Goal: Transaction & Acquisition: Purchase product/service

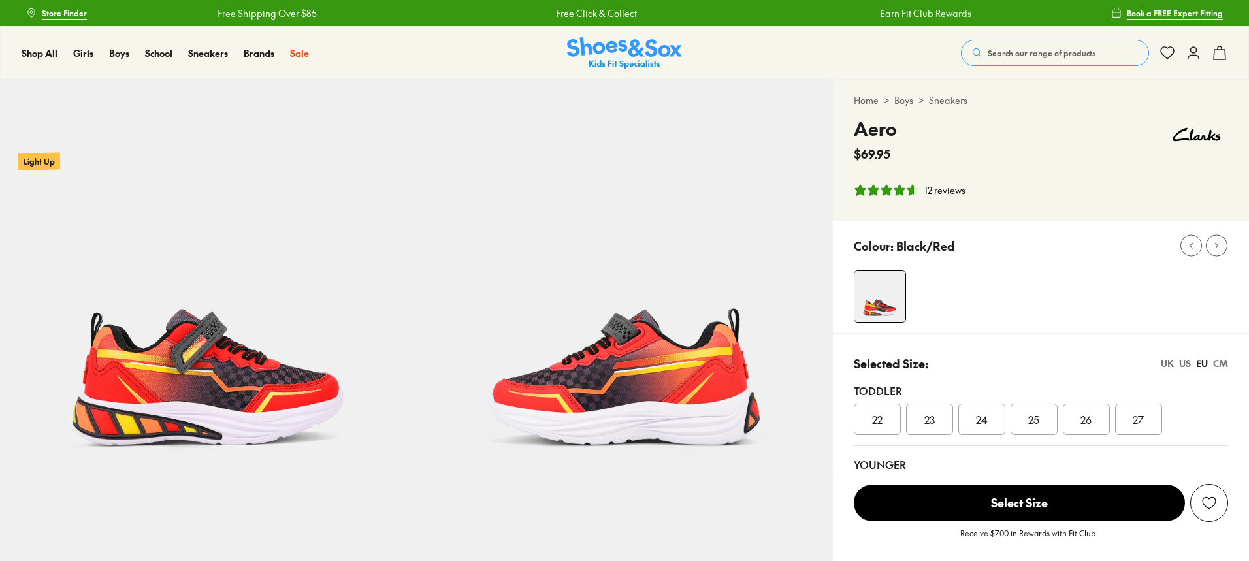
select select "*"
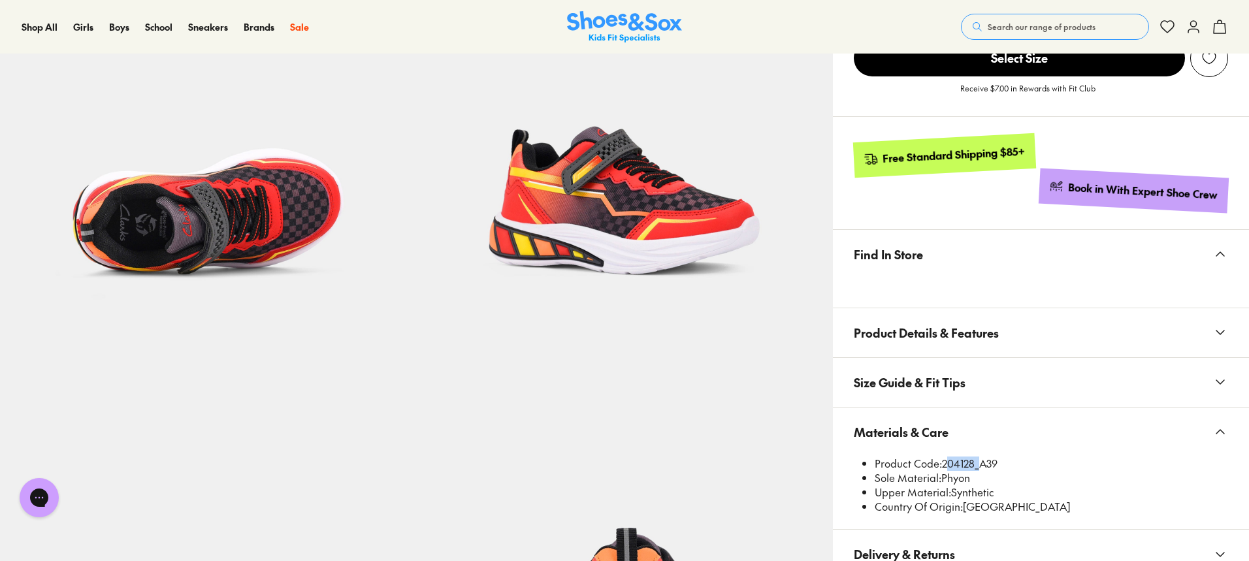
click at [1009, 25] on span "Search our range of products" at bounding box center [1042, 27] width 108 height 12
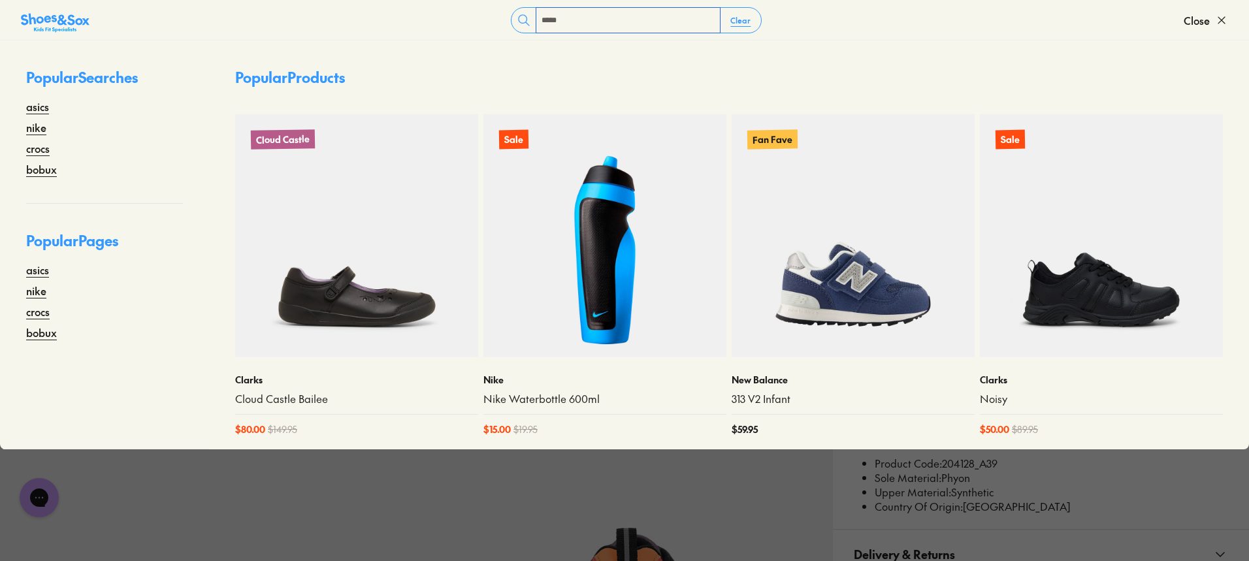
type input "*****"
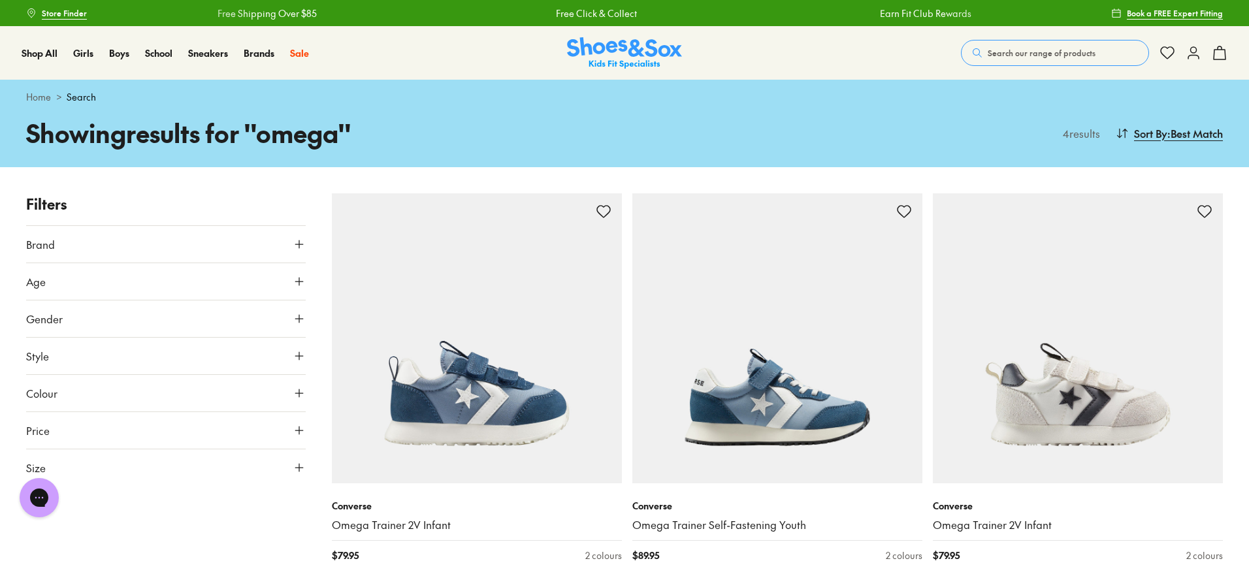
click at [1005, 45] on button "Search our range of products" at bounding box center [1055, 53] width 188 height 26
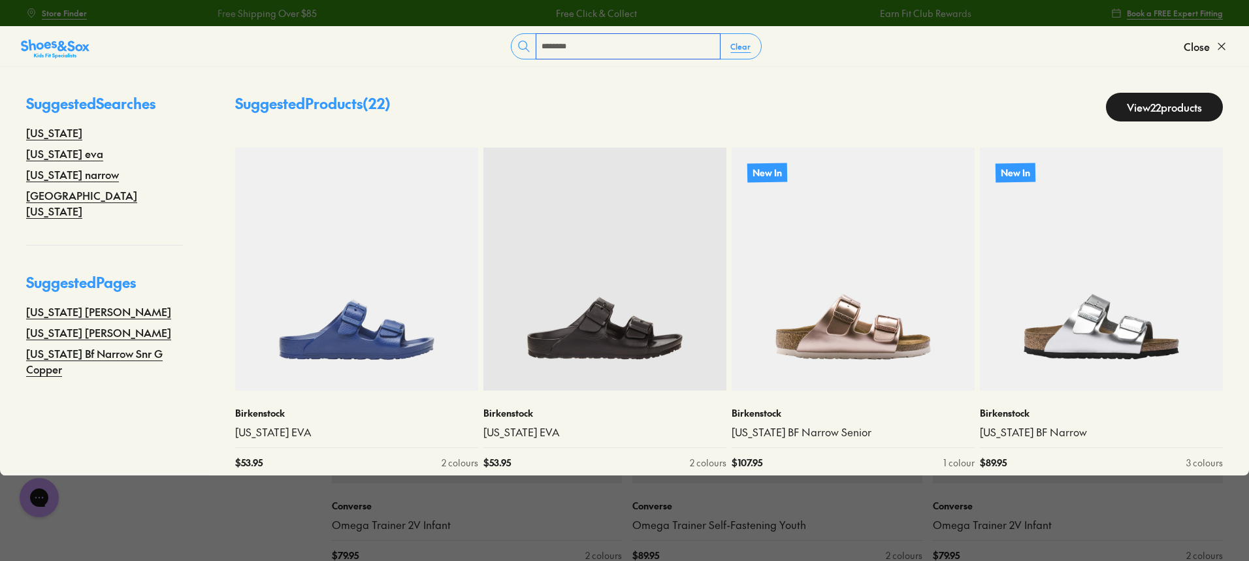
type input "*******"
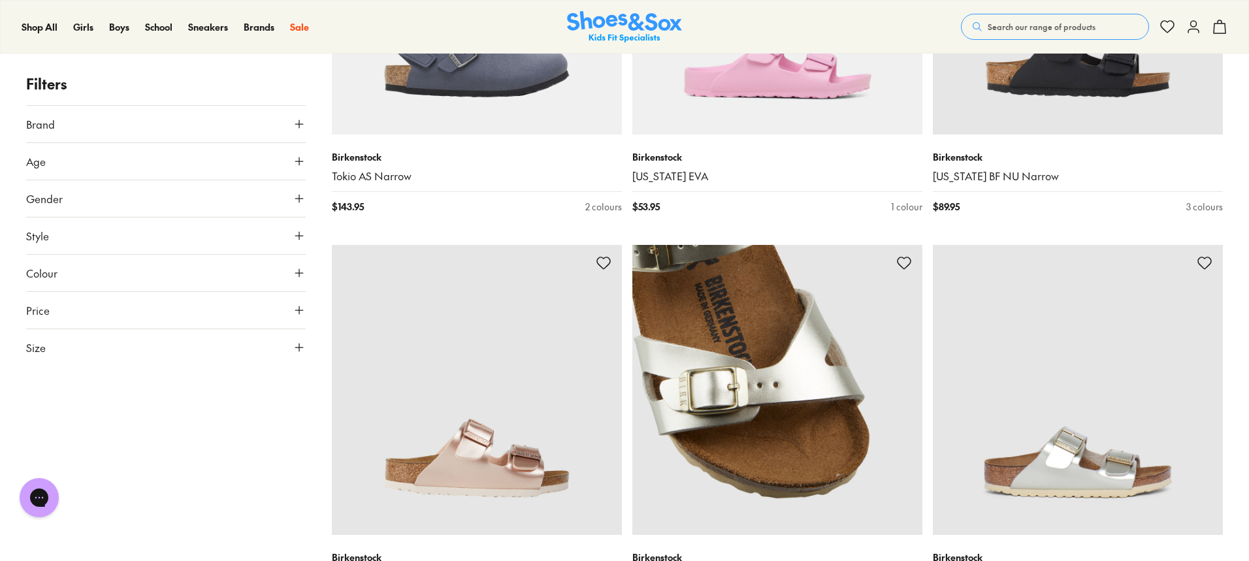
scroll to position [2548, 0]
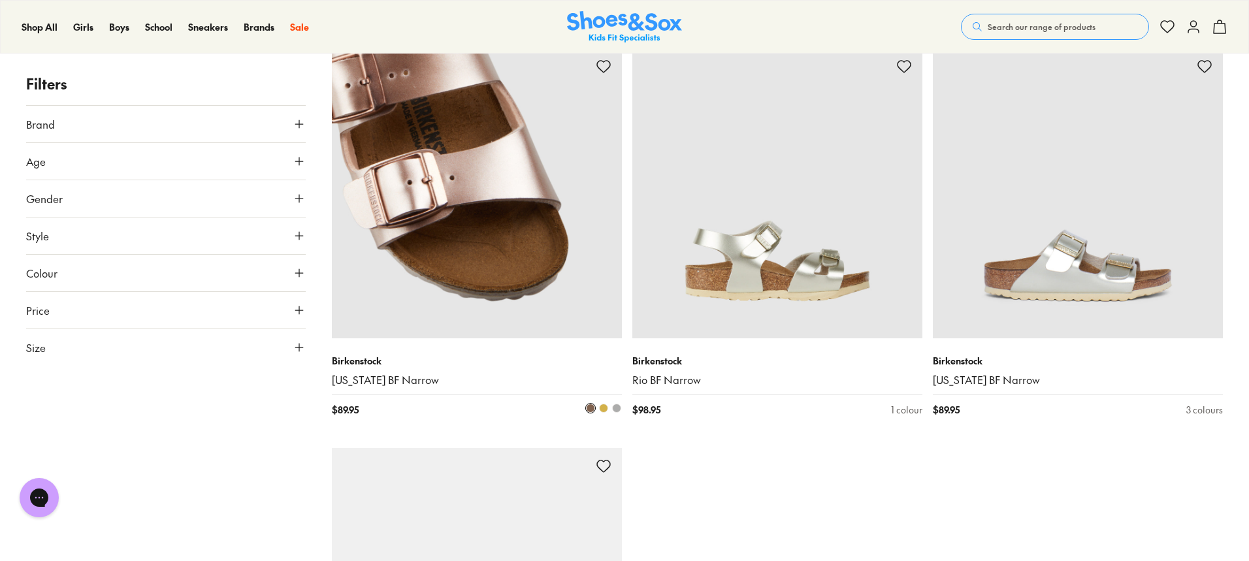
click at [602, 410] on span at bounding box center [603, 408] width 9 height 9
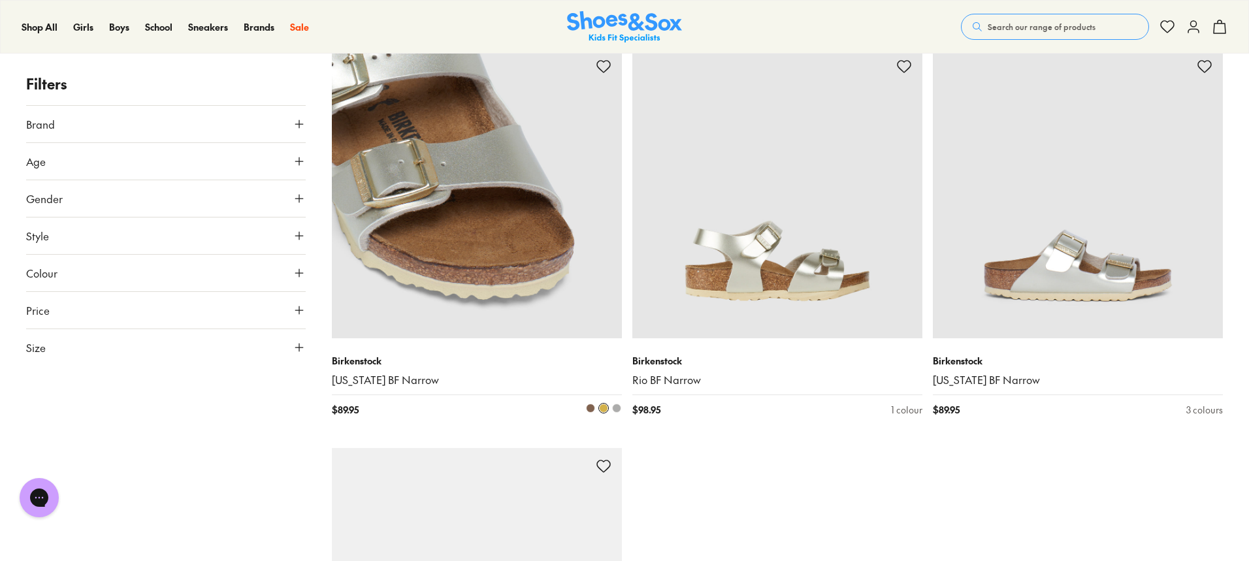
click at [559, 305] on img at bounding box center [477, 193] width 290 height 290
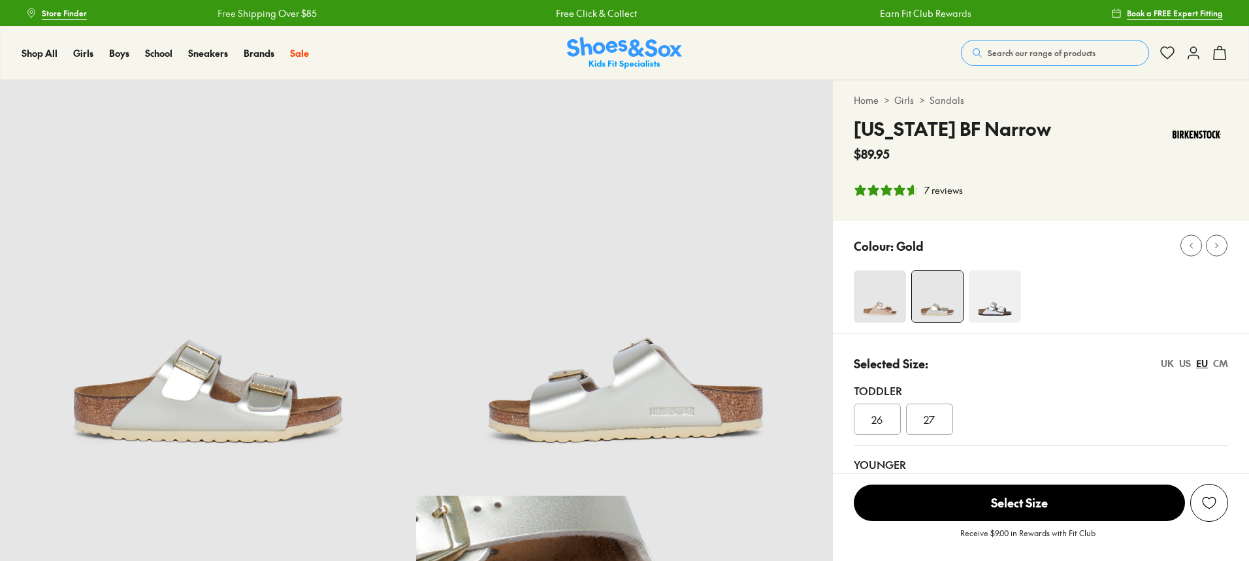
select select "*"
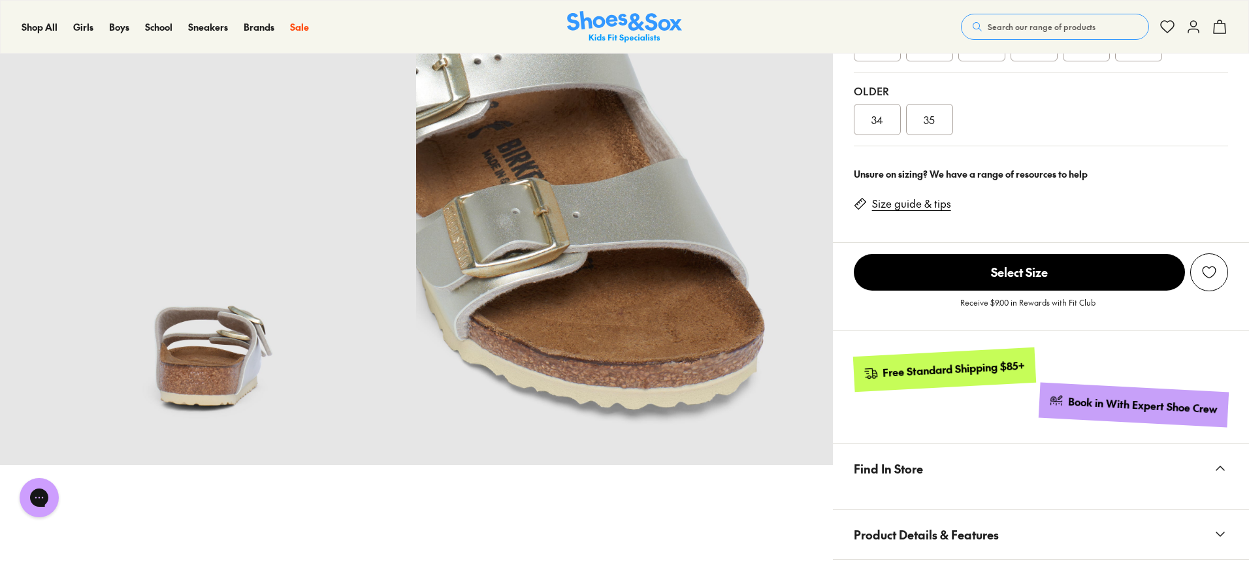
scroll to position [653, 0]
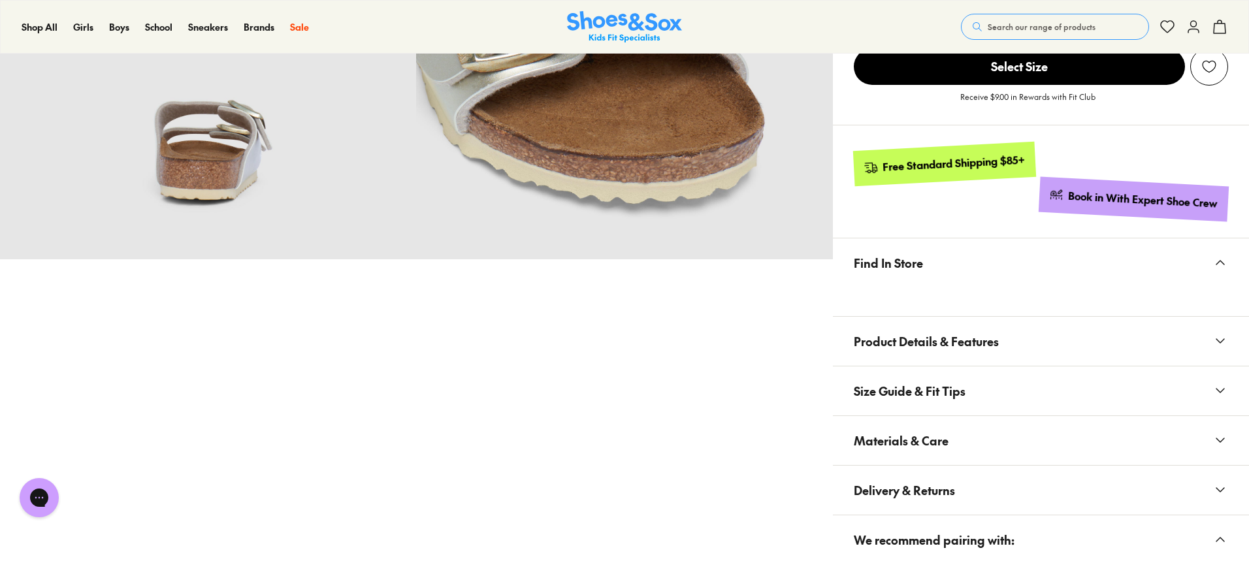
click at [956, 434] on button "Materials & Care" at bounding box center [1041, 440] width 416 height 49
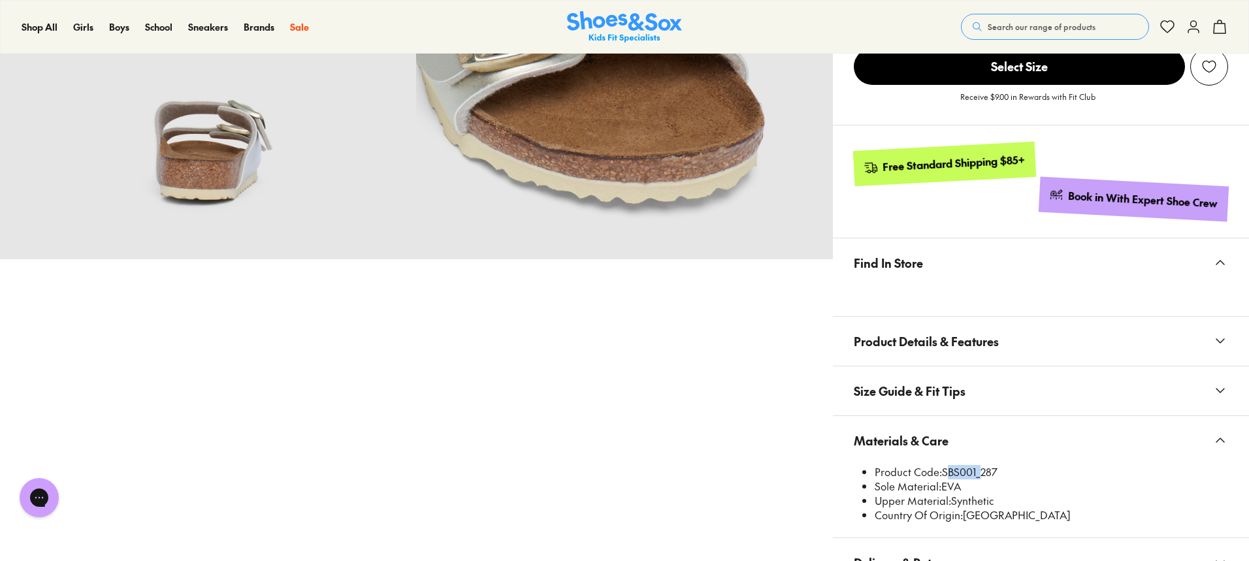
drag, startPoint x: 977, startPoint y: 472, endPoint x: 944, endPoint y: 473, distance: 33.3
click at [944, 473] on li "Product Code: SBS001_287" at bounding box center [1051, 472] width 353 height 14
copy li "SBS001"
